Goal: Find specific page/section: Find specific page/section

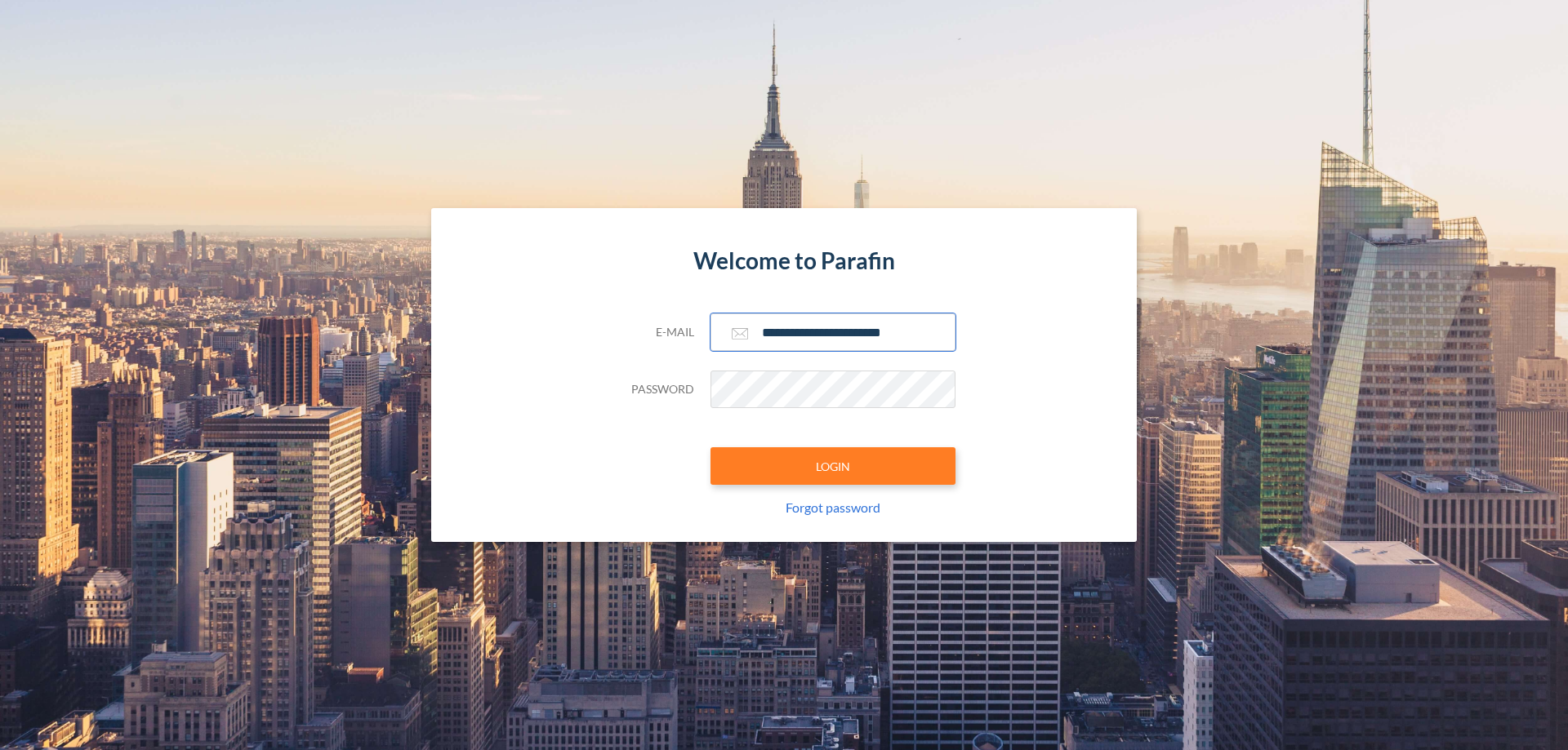
type input "**********"
click at [833, 466] on button "LOGIN" at bounding box center [832, 465] width 245 height 37
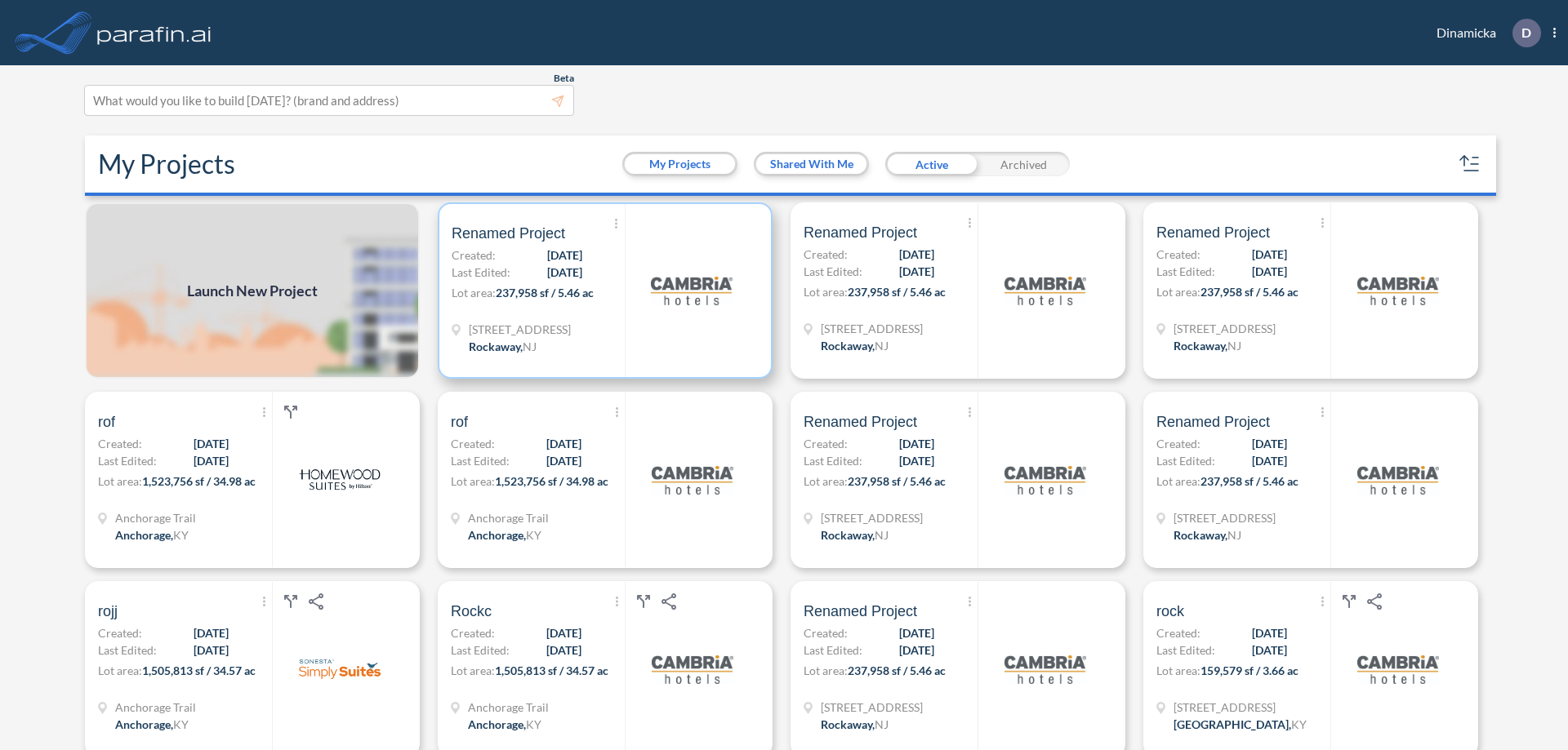
scroll to position [4, 0]
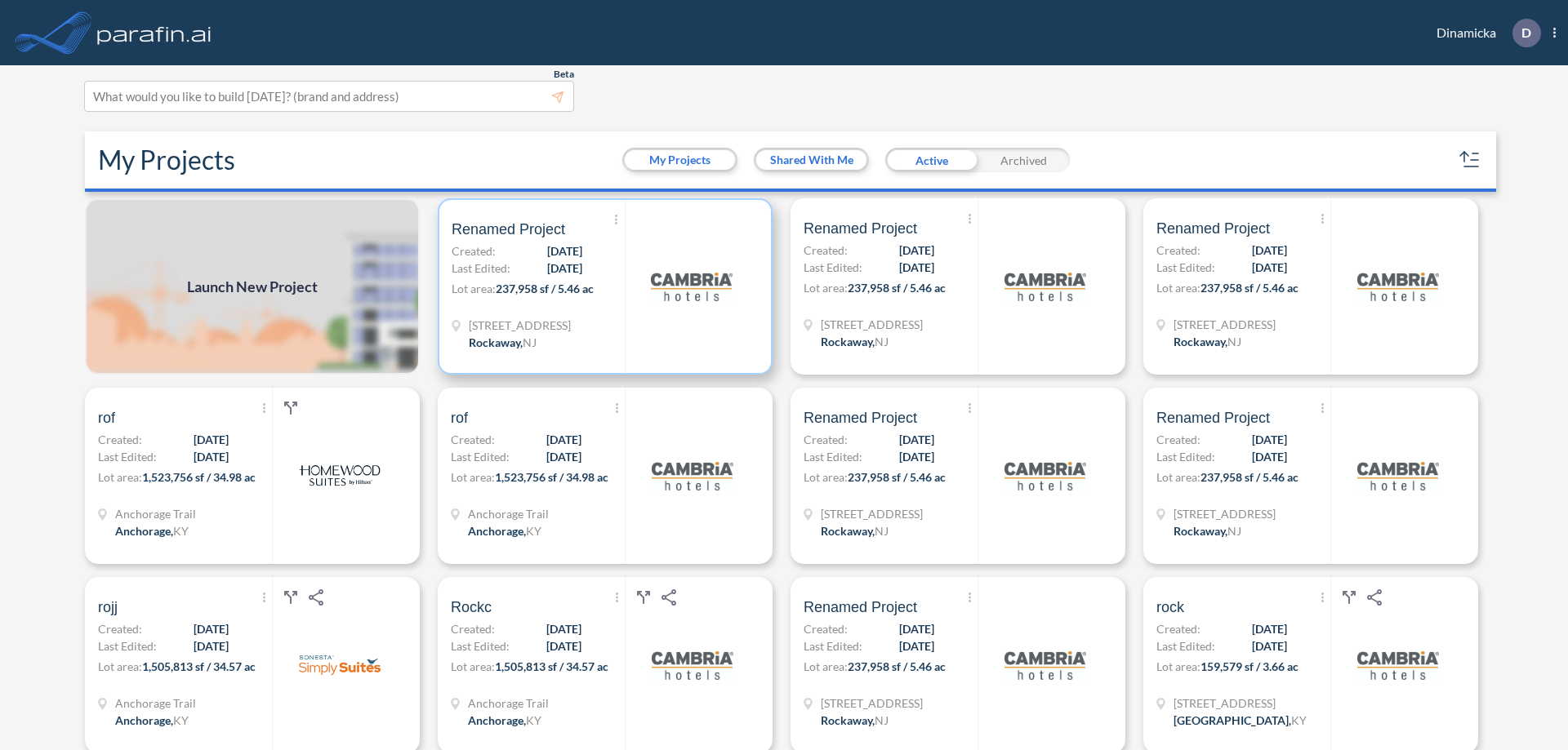
click at [602, 286] on p "Lot area: 237,958 sf / 5.46 ac" at bounding box center [538, 292] width 173 height 23
